Goal: Register for event/course

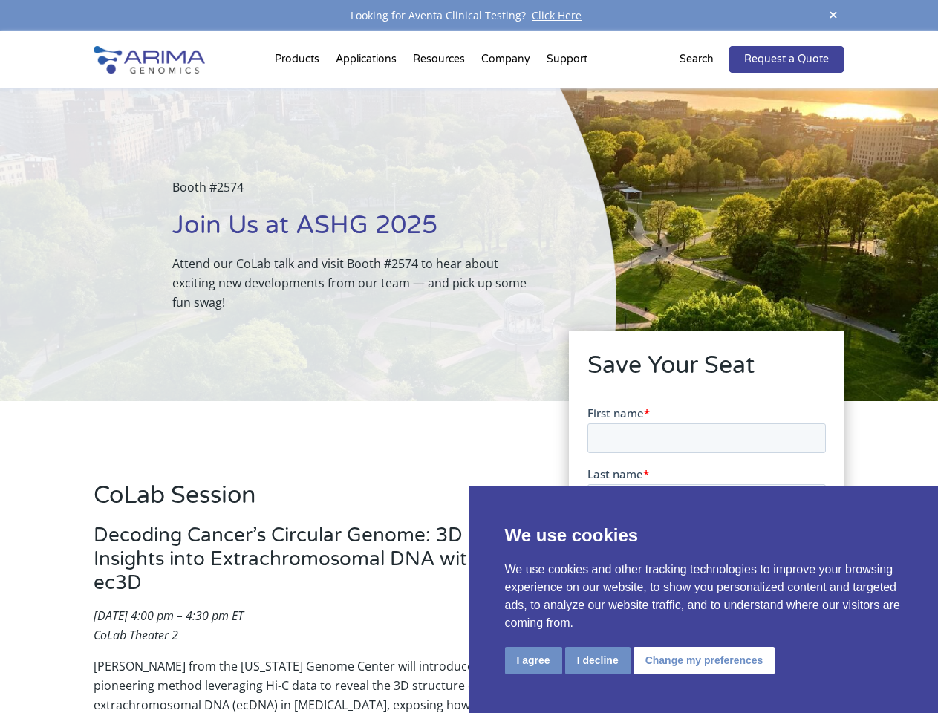
click at [469, 356] on div "Booth #2574 Join Us at ASHG 2025 Attend our CoLab talk and visit Booth #2574 to…" at bounding box center [308, 244] width 616 height 313
click at [533, 660] on button "I agree" at bounding box center [533, 660] width 57 height 27
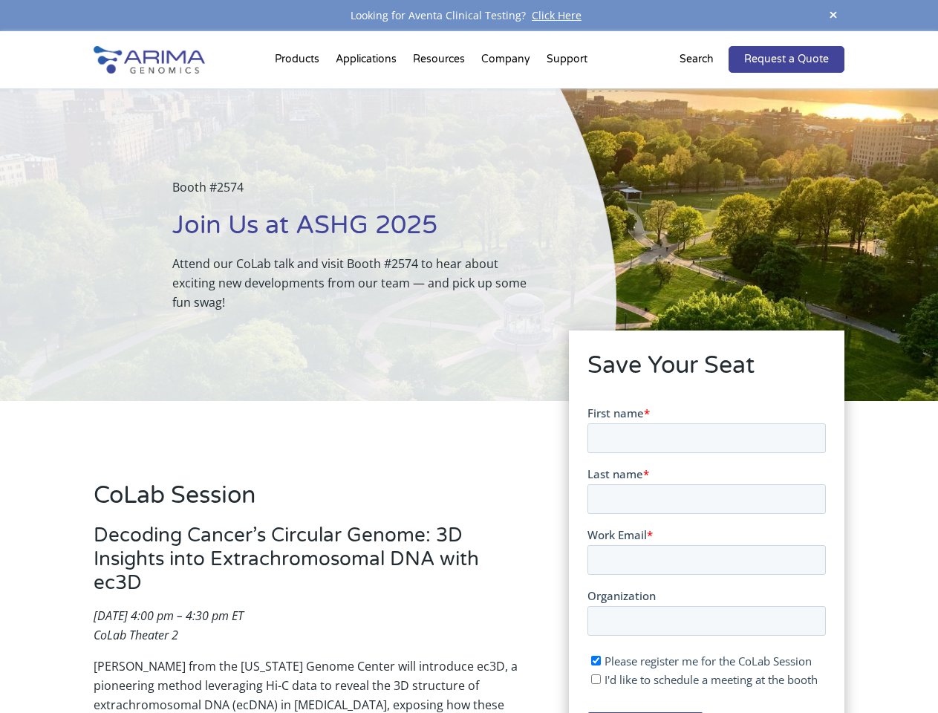
click at [596, 679] on input "I'd like to schedule a meeting at the booth" at bounding box center [595, 679] width 10 height 10
click at [701, 679] on span "I'd like to schedule a meeting at the booth" at bounding box center [710, 678] width 213 height 15
click at [600, 679] on input "I'd like to schedule a meeting at the booth" at bounding box center [595, 679] width 10 height 10
checkbox input "false"
click at [833, 16] on span at bounding box center [833, 16] width 22 height 20
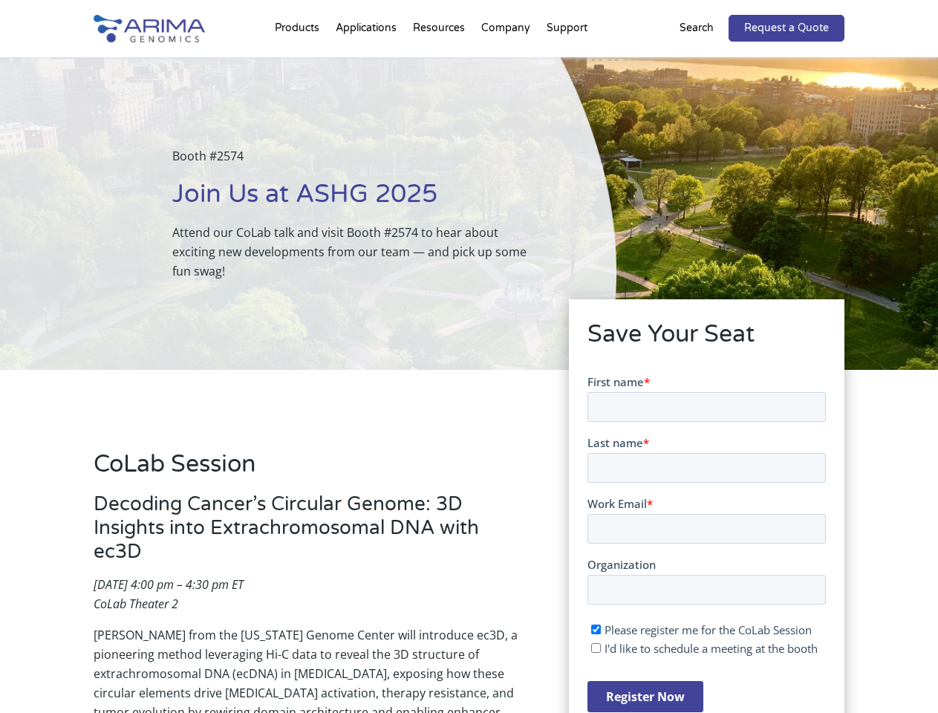
click at [299, 62] on div "Booth #2574 Join Us at ASHG 2025 Attend our CoLab talk and visit Booth #2574 to…" at bounding box center [308, 213] width 616 height 313
click at [440, 62] on div "Booth #2574 Join Us at ASHG 2025 Attend our CoLab talk and visit Booth #2574 to…" at bounding box center [308, 213] width 616 height 313
click at [506, 62] on div "Booth #2574 Join Us at ASHG 2025 Attend our CoLab talk and visit Booth #2574 to…" at bounding box center [308, 213] width 616 height 313
click at [567, 62] on div "Booth #2574 Join Us at ASHG 2025 Attend our CoLab talk and visit Booth #2574 to…" at bounding box center [308, 213] width 616 height 313
